Goal: Task Accomplishment & Management: Complete application form

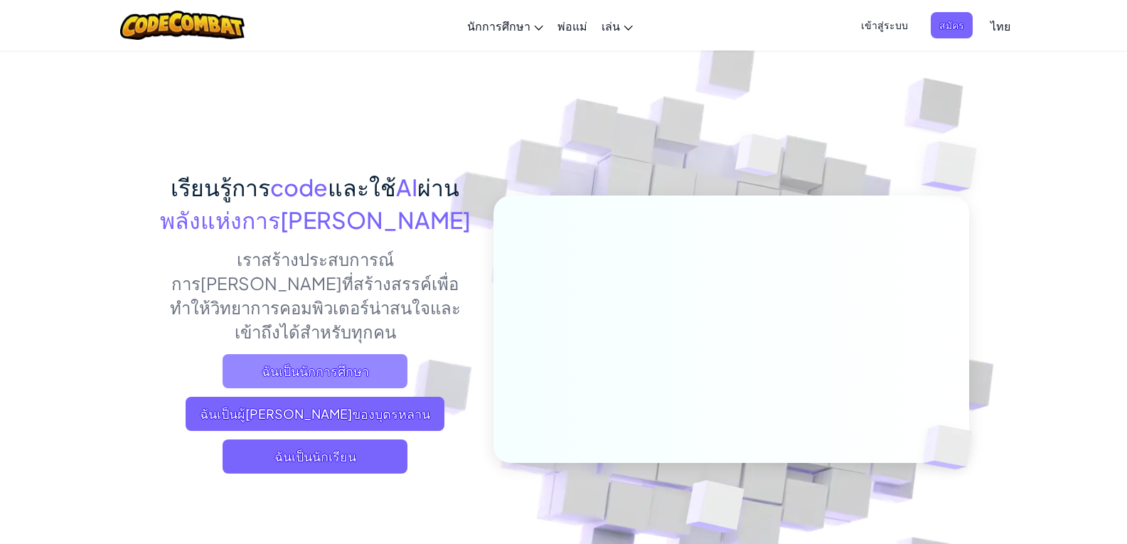
click at [379, 354] on span "ฉันเป็นนักการศึกษา" at bounding box center [315, 371] width 185 height 34
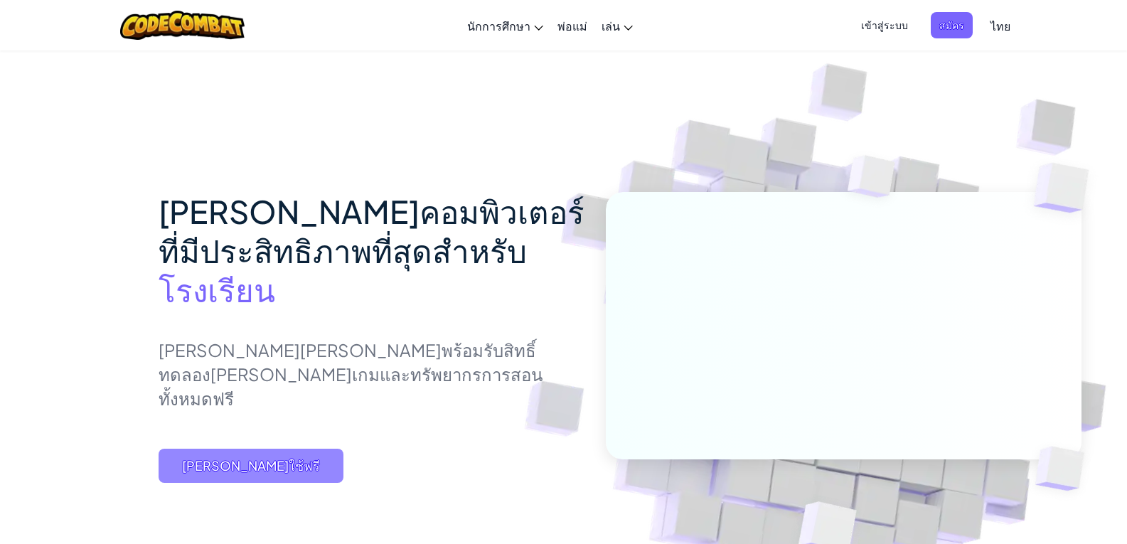
click at [331, 483] on span "[PERSON_NAME]ใช้ฟรี" at bounding box center [251, 466] width 185 height 34
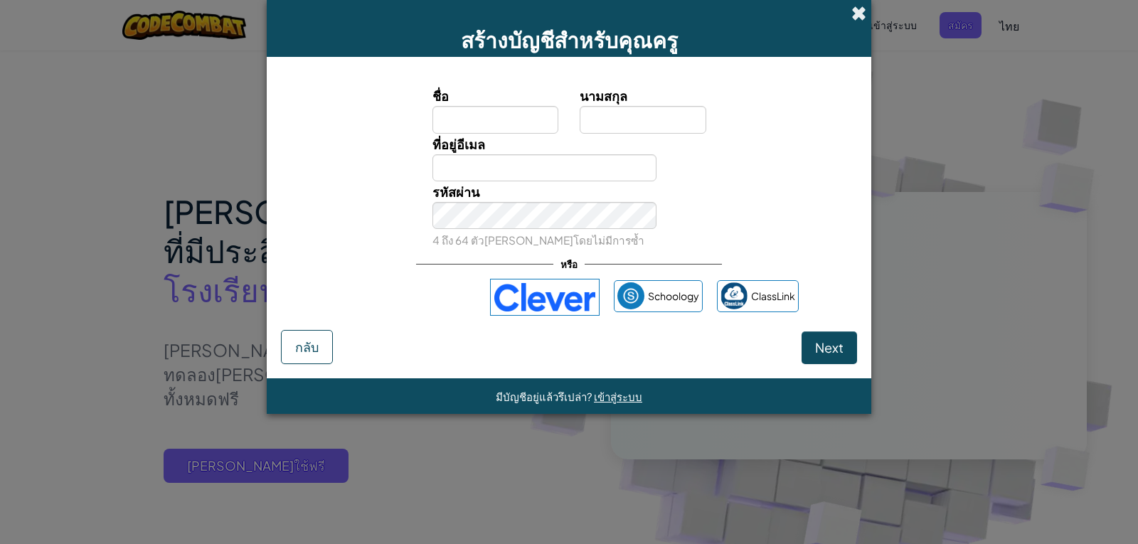
click at [851, 6] on span at bounding box center [858, 13] width 15 height 15
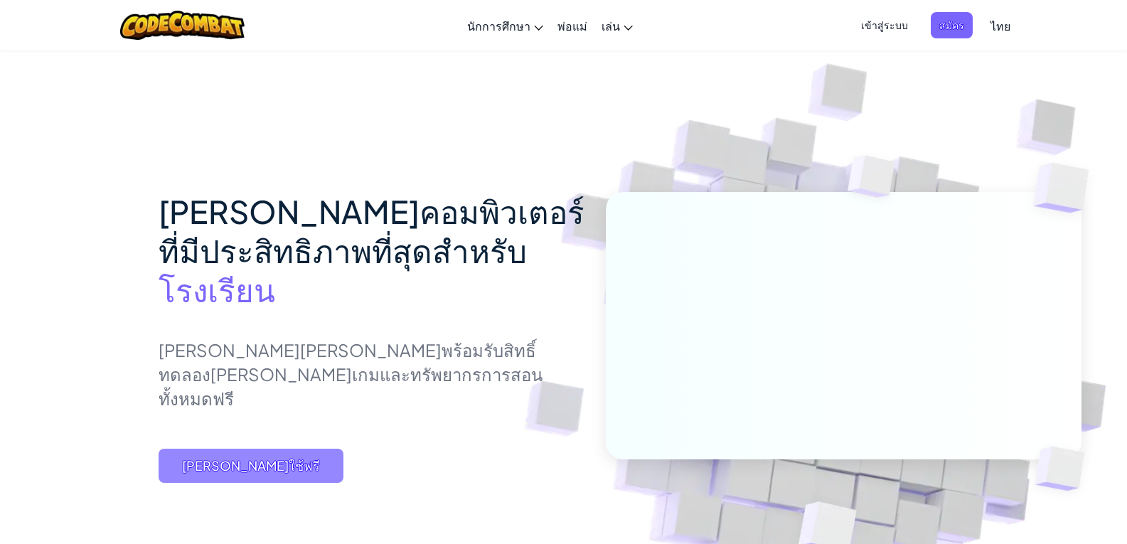
click at [186, 483] on span "[PERSON_NAME]ใช้ฟรี" at bounding box center [251, 466] width 185 height 34
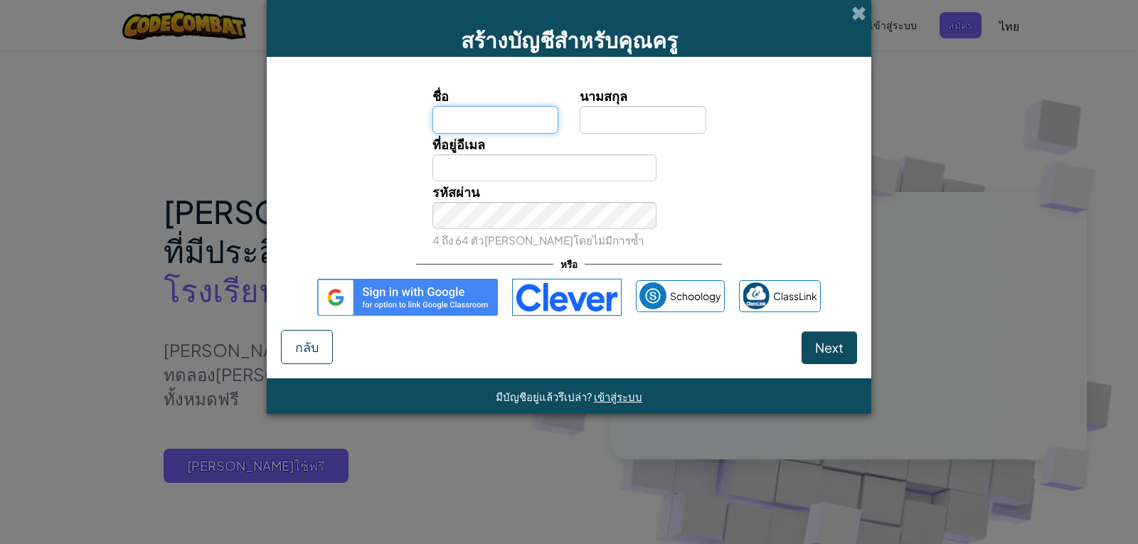
click at [463, 113] on input "ชื่อ" at bounding box center [495, 119] width 127 height 27
type input "แ"
type input "ฉัครกมล"
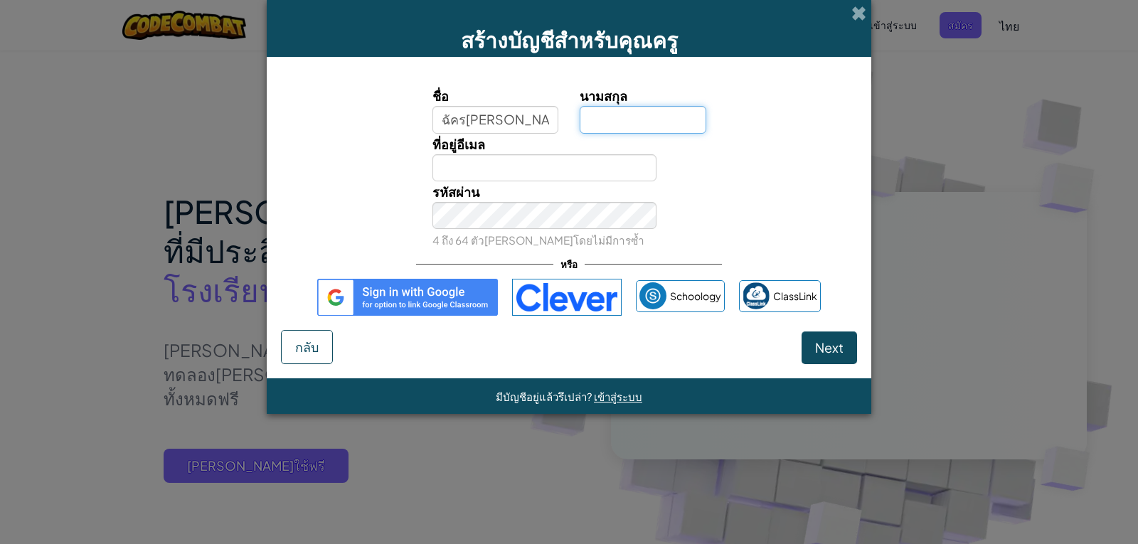
click at [600, 115] on input "นามสกุล" at bounding box center [643, 119] width 127 height 27
type input "บุ้งทอง"
click at [819, 346] on span "Next" at bounding box center [829, 347] width 28 height 16
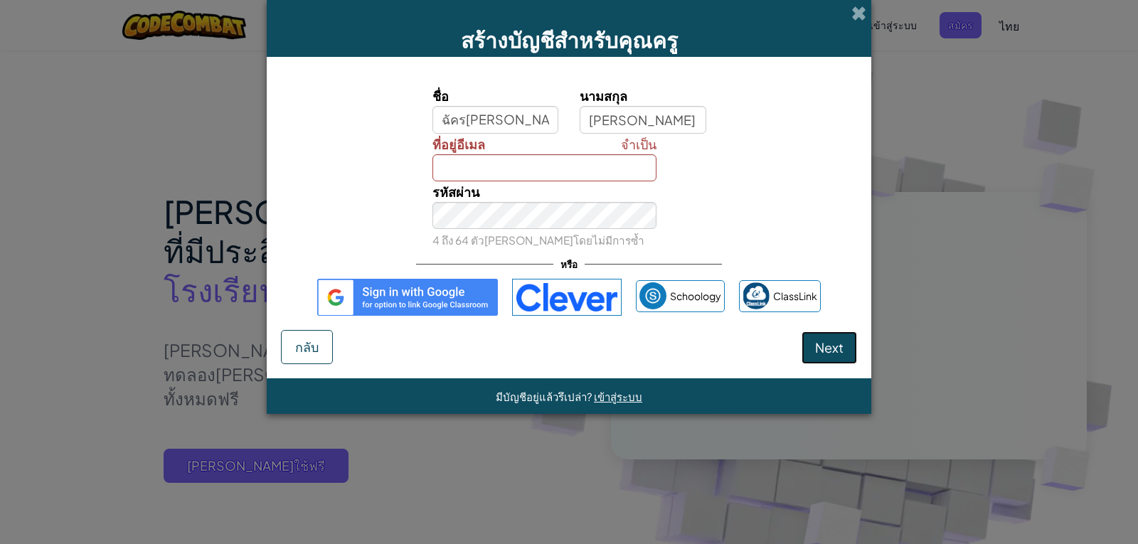
click at [819, 346] on span "Next" at bounding box center [829, 347] width 28 height 16
click at [644, 159] on input "ที่อยู่อีเมล" at bounding box center [544, 167] width 225 height 27
type input "0258522566"
click at [831, 333] on button "Next" at bounding box center [829, 347] width 55 height 33
click at [831, 334] on button "Next" at bounding box center [829, 347] width 55 height 33
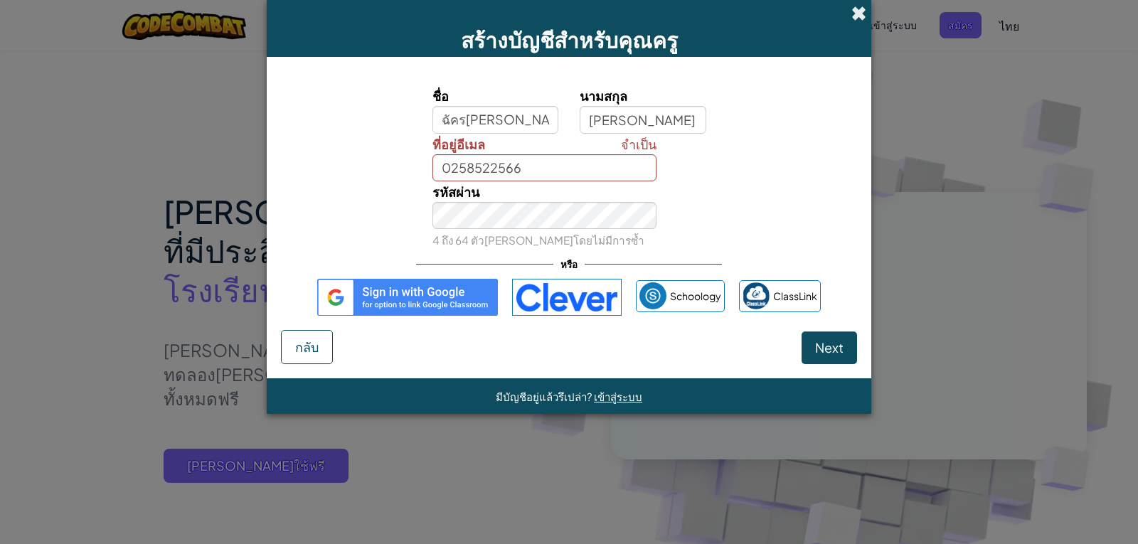
click at [861, 6] on span at bounding box center [858, 13] width 15 height 15
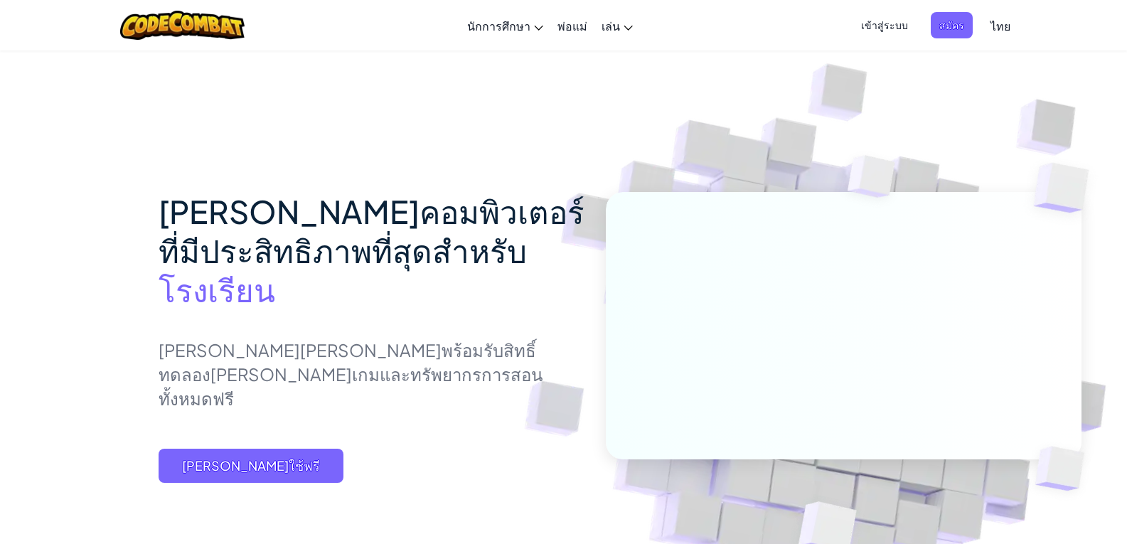
drag, startPoint x: 293, startPoint y: 48, endPoint x: 313, endPoint y: 26, distance: 29.7
click at [297, 39] on div "สลับการนำทาง นักการศึกษา สร้างบัญชีฟรี โซลูชั่นสำหรับโรงเรียนและเขต ดูเครื่องมื…" at bounding box center [563, 25] width 1135 height 51
